Goal: Task Accomplishment & Management: Use online tool/utility

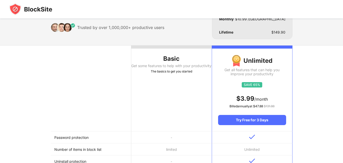
scroll to position [25, 0]
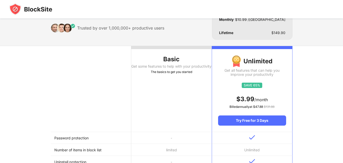
click at [168, 66] on div "Get some features to help with your productivity" at bounding box center [171, 66] width 81 height 4
click at [164, 74] on div "The basics to get you started" at bounding box center [171, 71] width 81 height 5
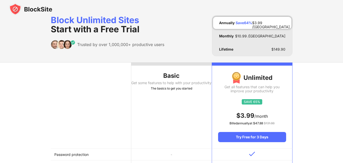
scroll to position [0, 0]
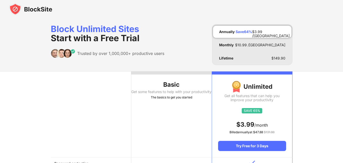
click at [28, 10] on img at bounding box center [30, 9] width 43 height 12
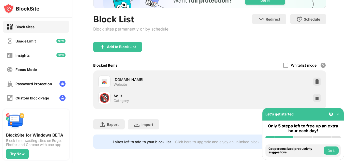
scroll to position [43, 0]
click at [117, 45] on div "Add to Block List" at bounding box center [121, 47] width 29 height 4
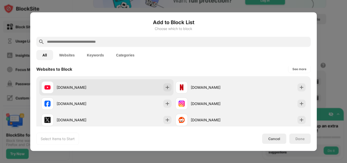
scroll to position [76, 0]
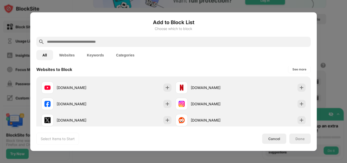
drag, startPoint x: 120, startPoint y: 40, endPoint x: 116, endPoint y: 43, distance: 5.5
click at [119, 41] on input "text" at bounding box center [177, 42] width 262 height 6
type input "*"
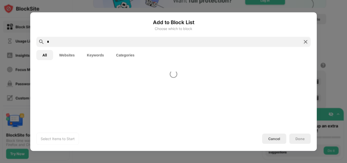
scroll to position [0, 0]
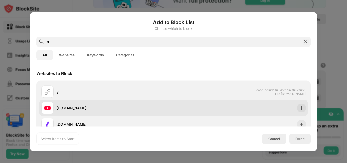
type input "*"
click at [79, 106] on div "youtube.com" at bounding box center [115, 107] width 117 height 5
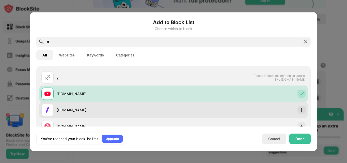
scroll to position [25, 0]
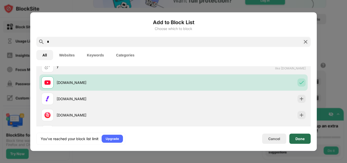
click at [301, 137] on div "Done" at bounding box center [299, 138] width 9 height 4
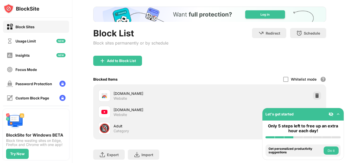
scroll to position [0, 0]
